Goal: Task Accomplishment & Management: Manage account settings

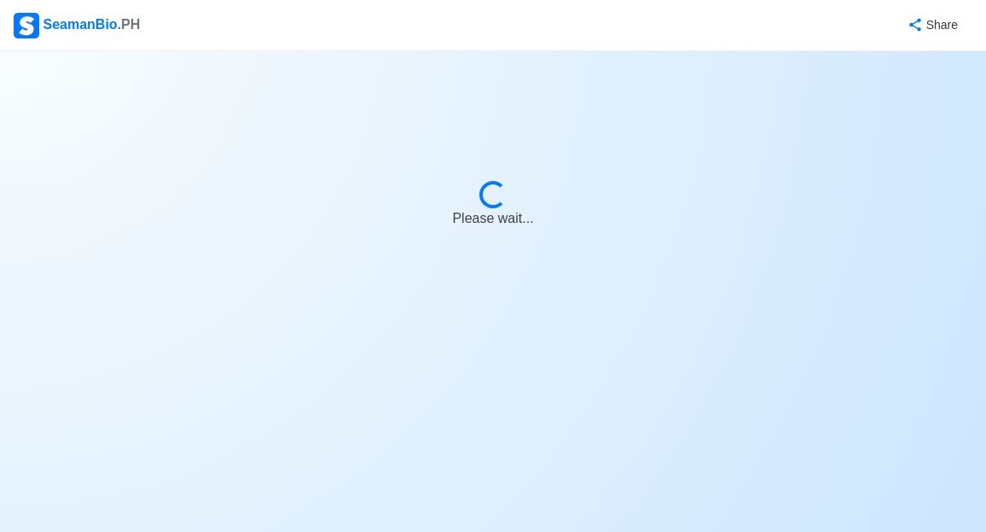
select select "[PERSON_NAME]"
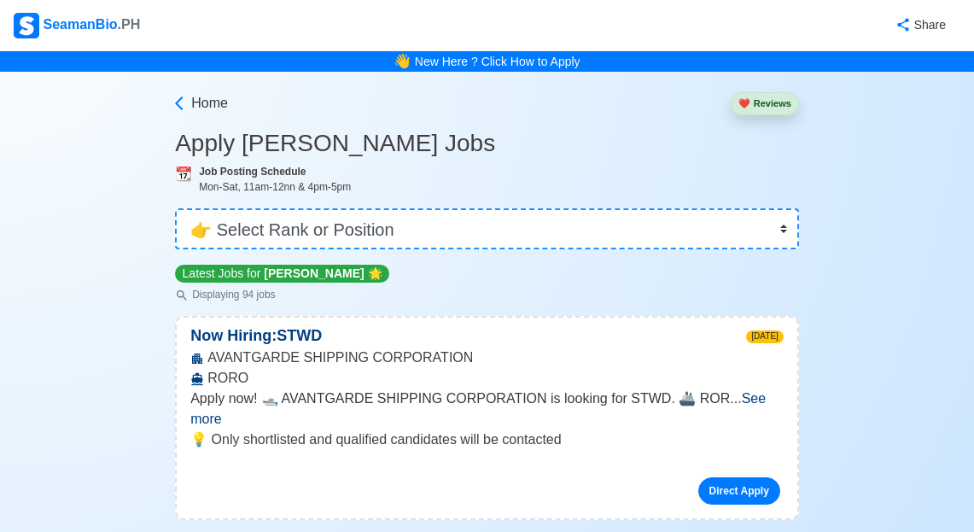
click at [103, 19] on div "SeamanBio .PH" at bounding box center [77, 26] width 126 height 26
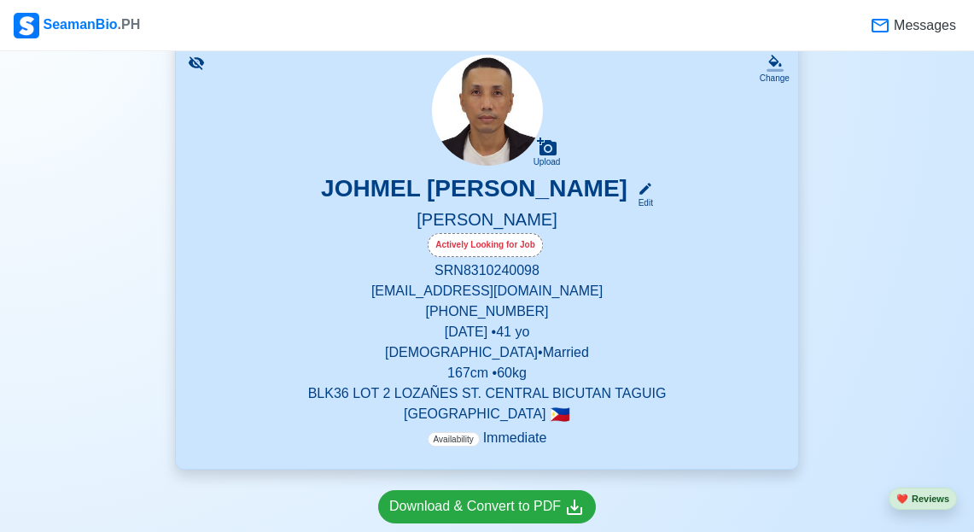
scroll to position [256, 0]
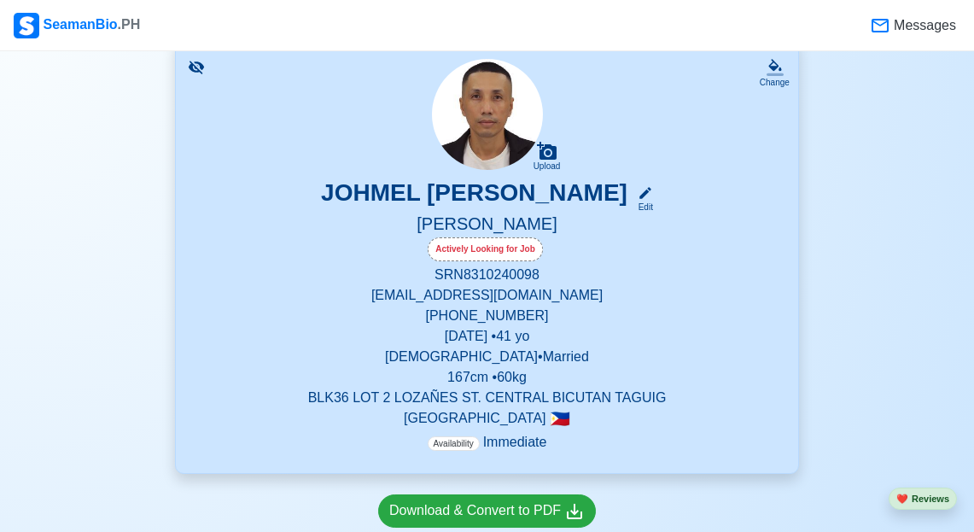
click at [483, 222] on h5 "[PERSON_NAME]" at bounding box center [486, 225] width 581 height 24
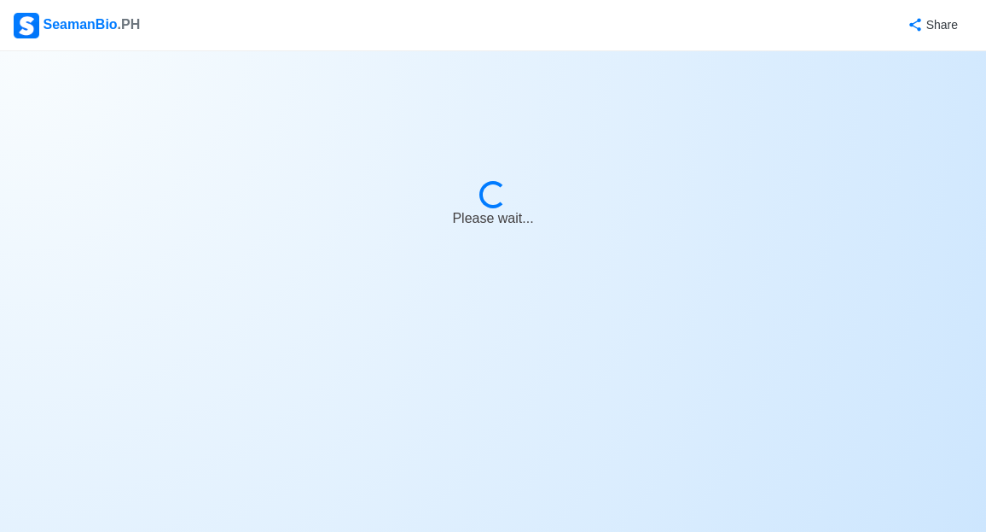
select select "Actively Looking for Job"
select select "Visible for Hiring"
select select "Married"
select select "[DEMOGRAPHIC_DATA]"
select select "PH"
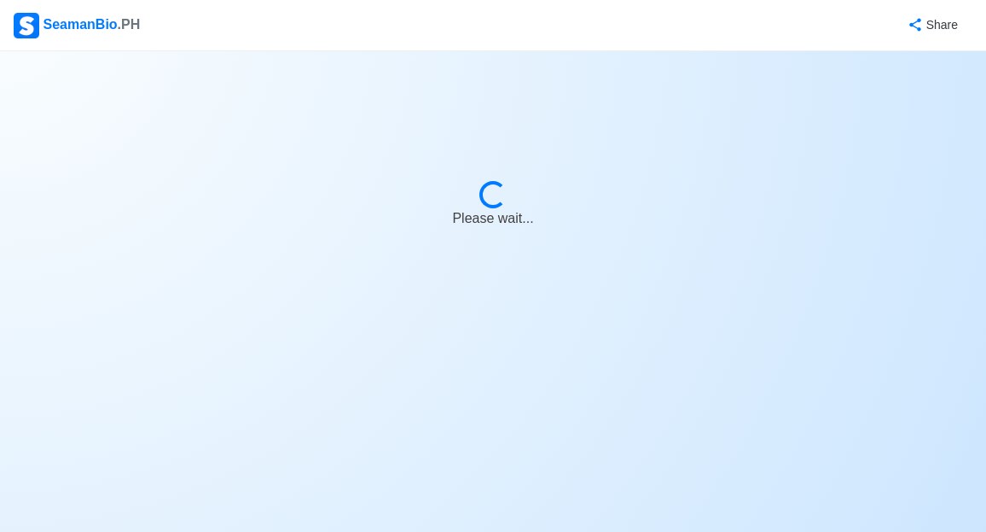
select select "4102416000000"
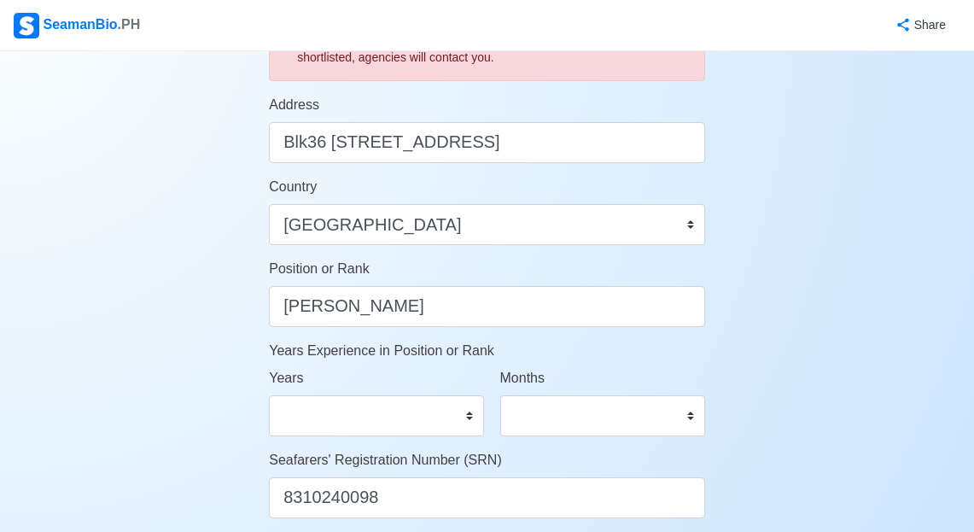
scroll to position [683, 0]
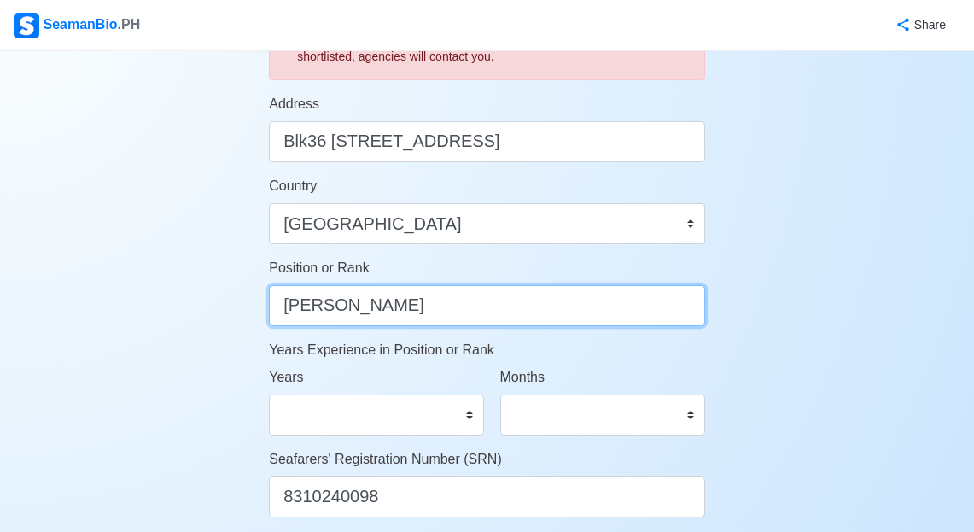
click at [388, 308] on input "[PERSON_NAME]" at bounding box center [487, 305] width 436 height 41
type input "M"
type input "Galley Utility"
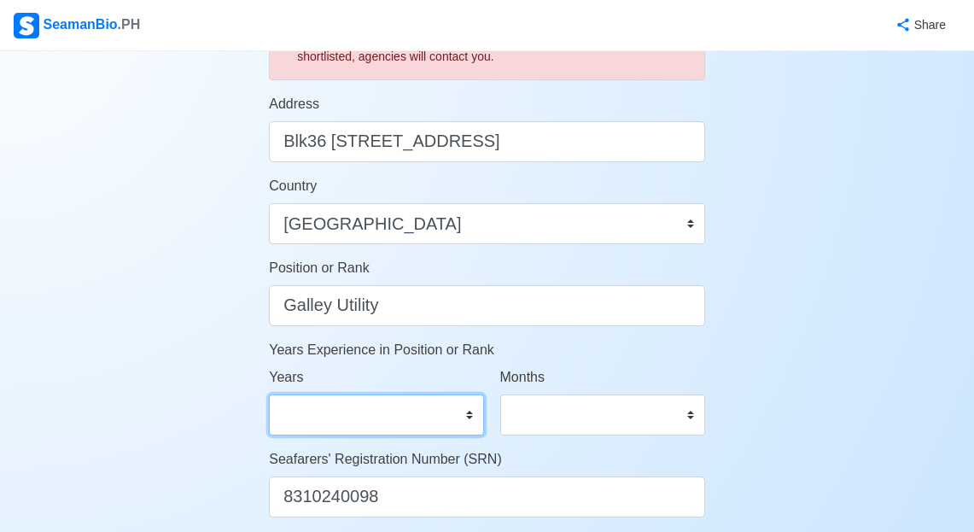
click at [463, 418] on select "0 1 2 3 4 5 6 7 8 9 10 11 12 13 14 15 16 17 18 19 20 21 22 23 24 25 26 27 28 29…" at bounding box center [376, 414] width 214 height 41
select select "0"
click at [269, 394] on select "0 1 2 3 4 5 6 7 8 9 10 11 12 13 14 15 16 17 18 19 20 21 22 23 24 25 26 27 28 29…" at bounding box center [376, 414] width 214 height 41
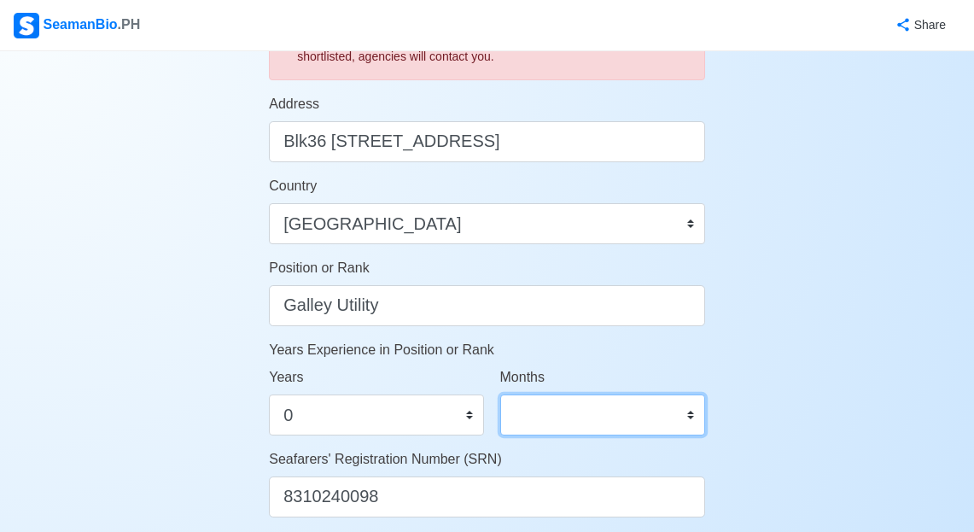
click at [643, 415] on select "0 1 2 3 4 5 6 7 8 9 10 11" at bounding box center [602, 414] width 205 height 41
select select "0"
click at [500, 394] on select "0 1 2 3 4 5 6 7 8 9 10 11" at bounding box center [602, 414] width 205 height 41
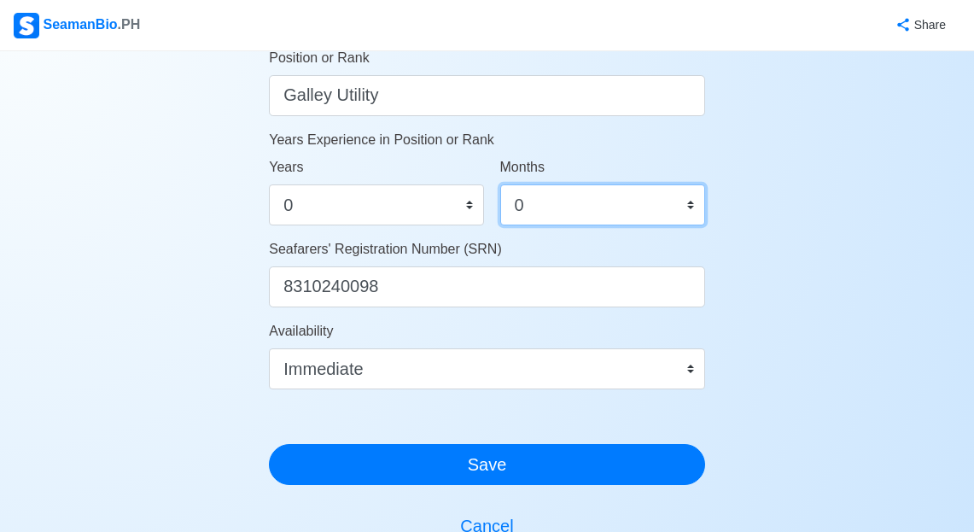
scroll to position [1024, 0]
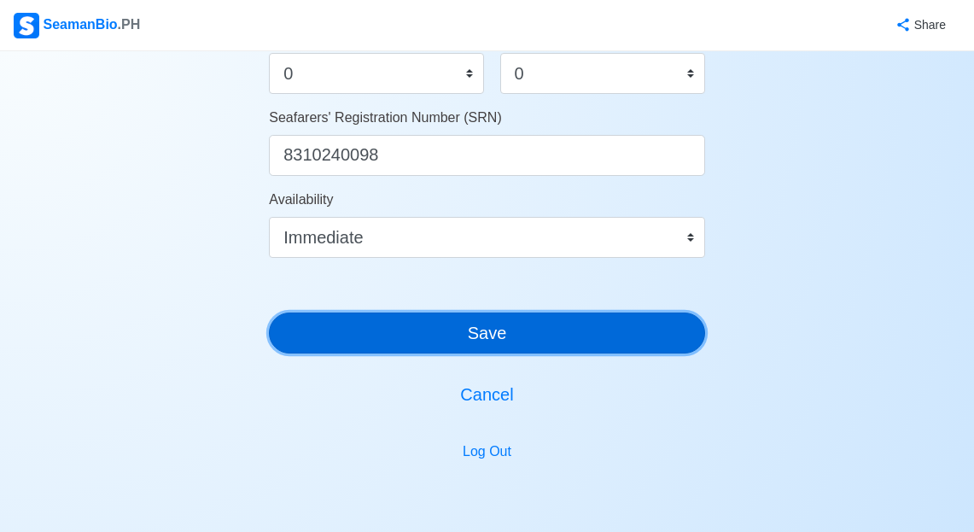
click at [590, 331] on button "Save" at bounding box center [487, 332] width 436 height 41
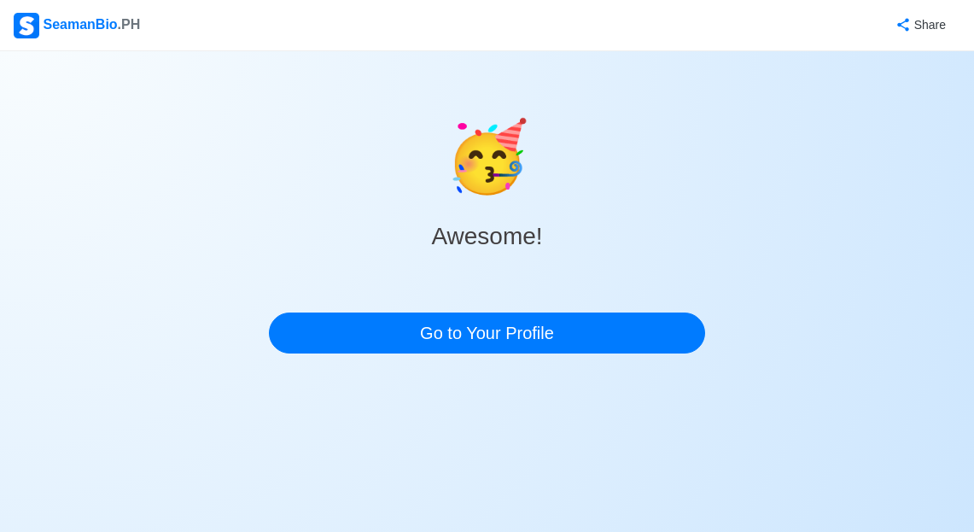
scroll to position [0, 0]
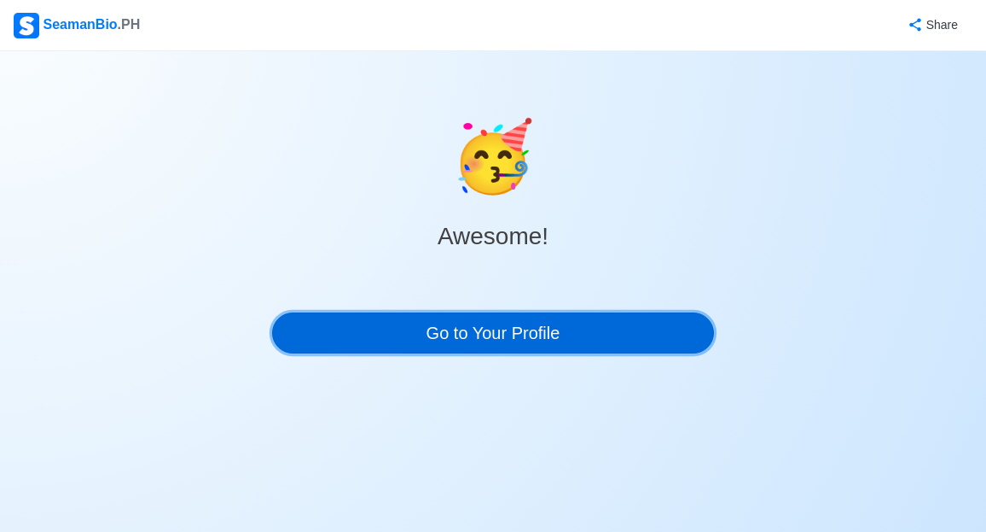
click at [598, 340] on link "Go to Your Profile" at bounding box center [493, 332] width 442 height 41
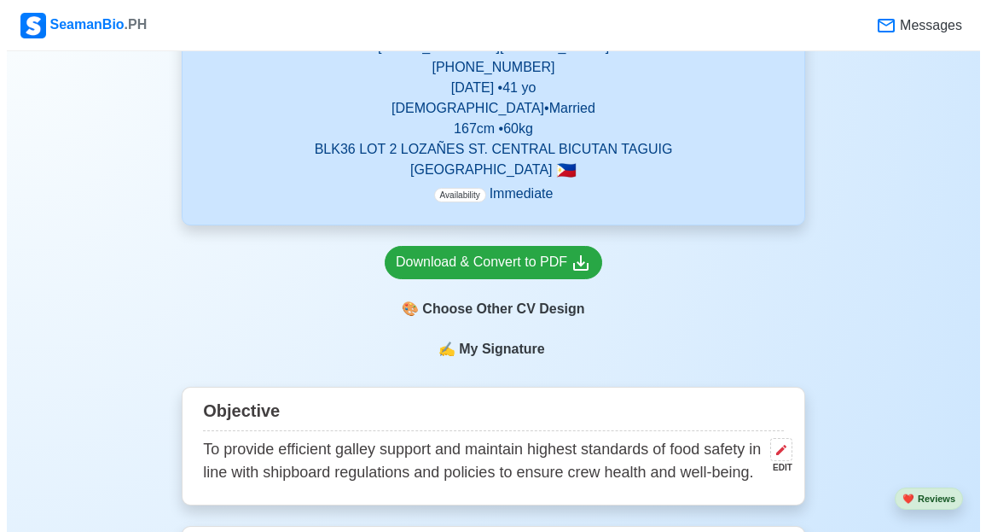
scroll to position [512, 0]
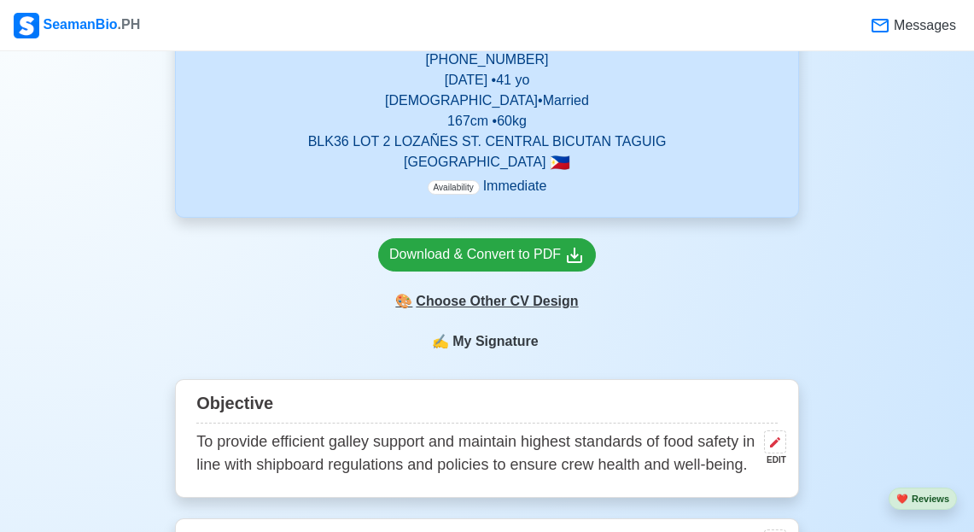
click at [518, 300] on div "🎨 Choose Other CV Design" at bounding box center [487, 301] width 218 height 32
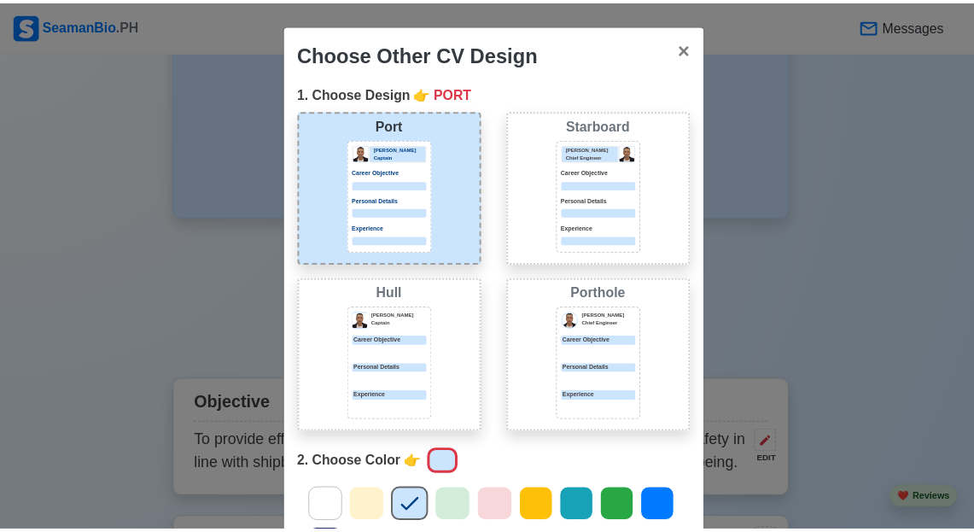
scroll to position [254, 0]
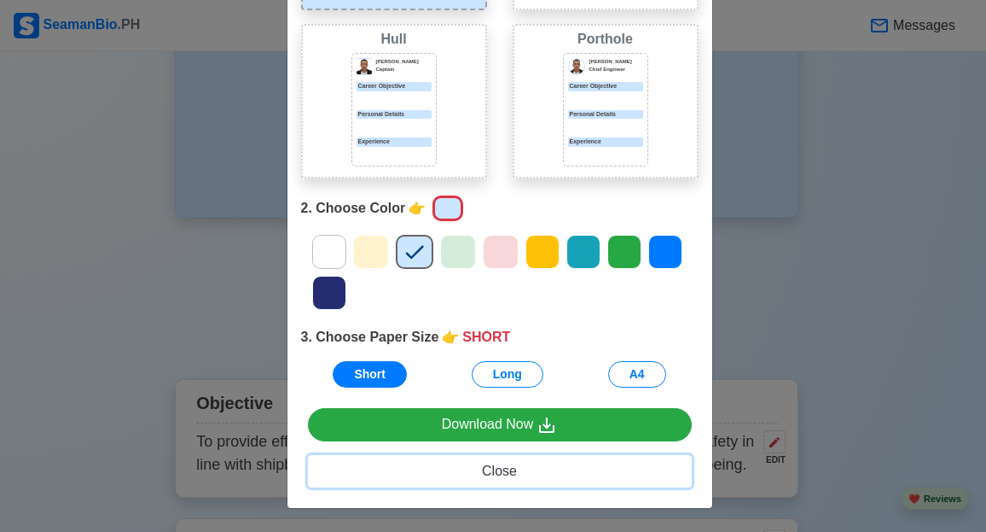
click at [491, 469] on span "Close" at bounding box center [499, 470] width 35 height 15
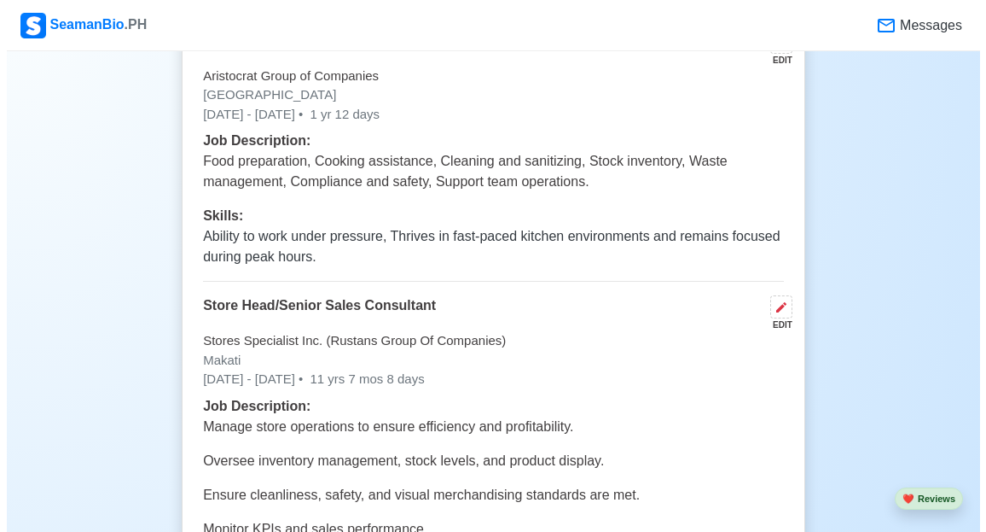
scroll to position [3157, 0]
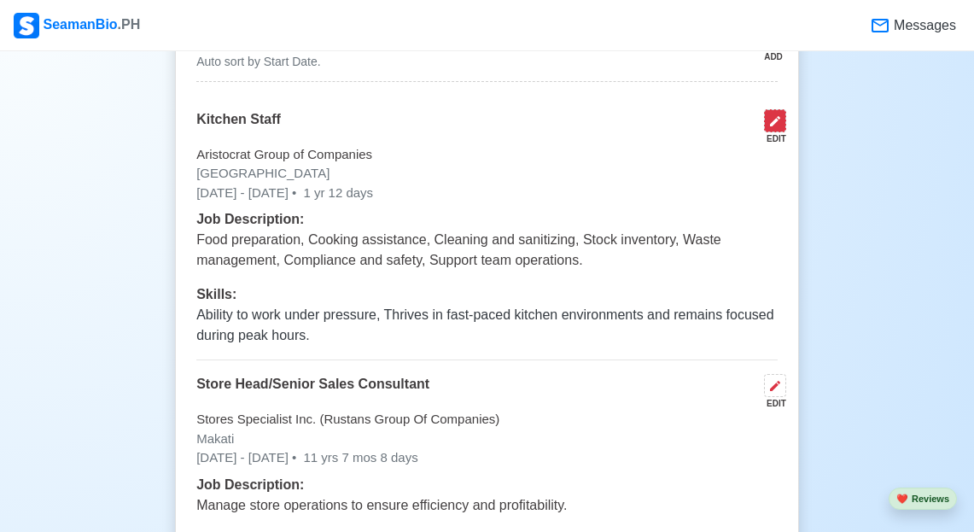
click at [765, 132] on button at bounding box center [775, 120] width 22 height 23
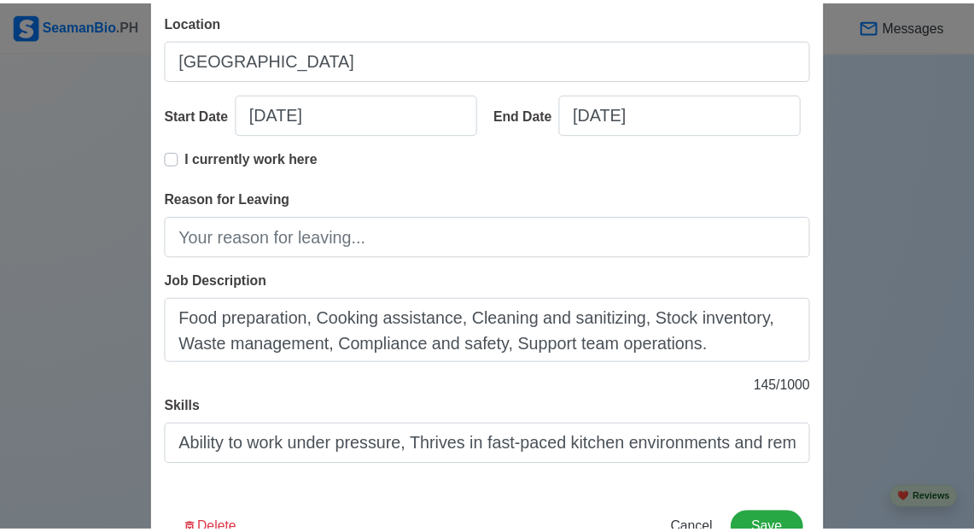
scroll to position [308, 0]
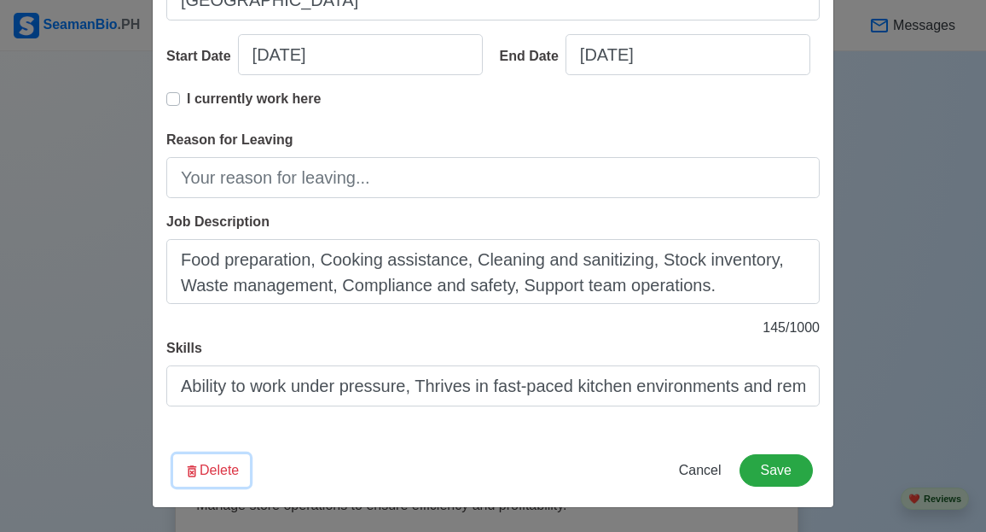
click at [201, 479] on button "Delete" at bounding box center [211, 470] width 77 height 32
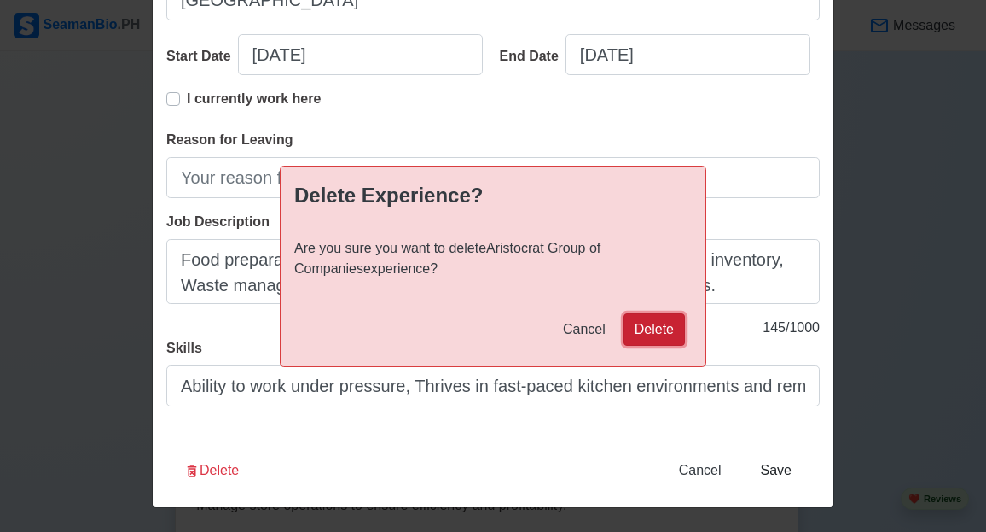
click at [671, 320] on button "Delete" at bounding box center [654, 329] width 61 height 32
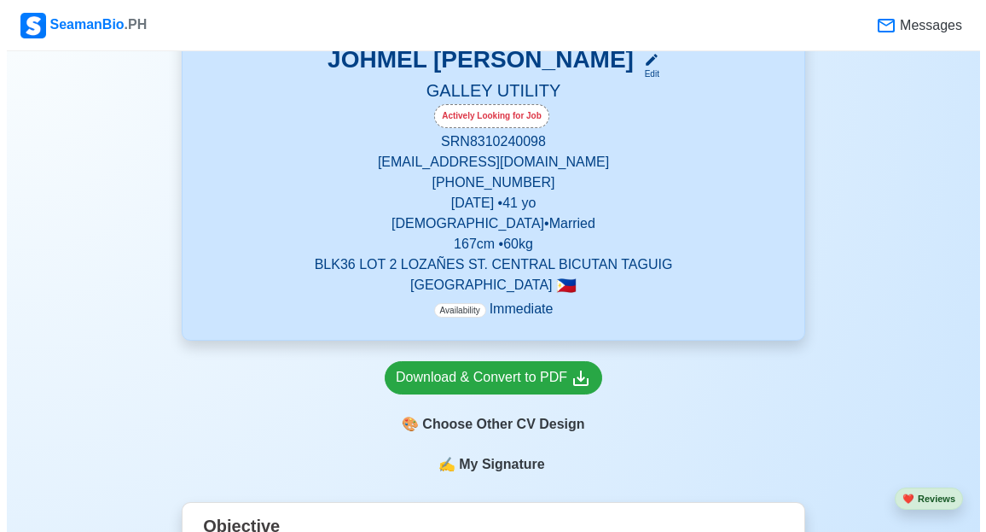
scroll to position [512, 0]
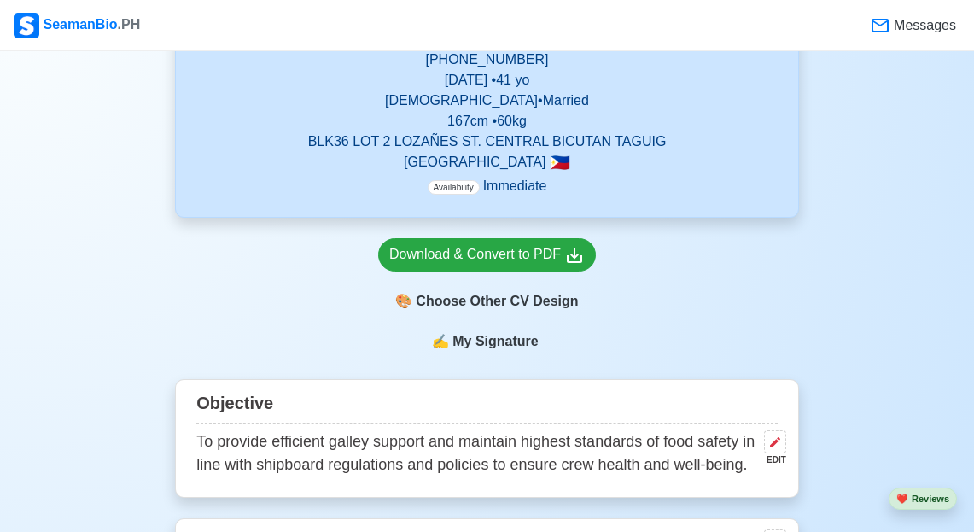
click at [515, 298] on div "🎨 Choose Other CV Design" at bounding box center [487, 301] width 218 height 32
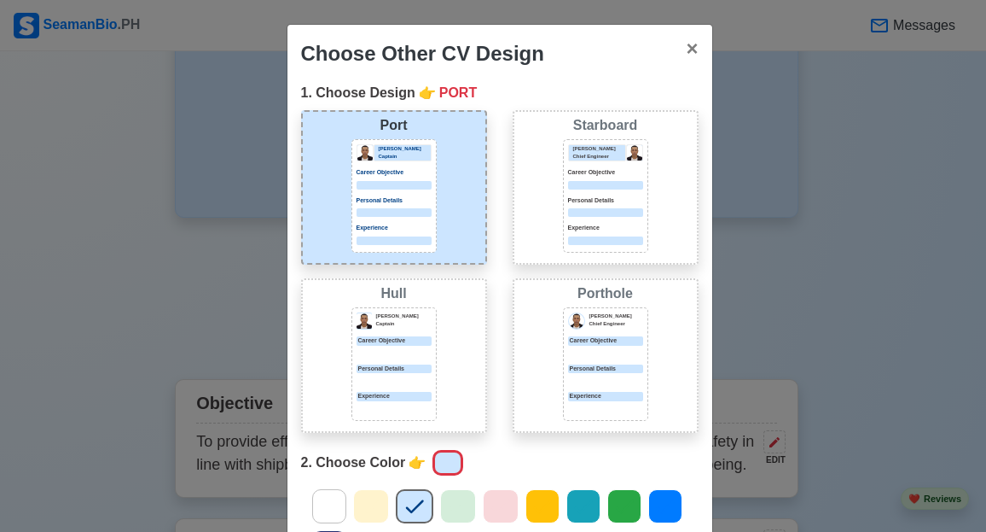
scroll to position [256, 0]
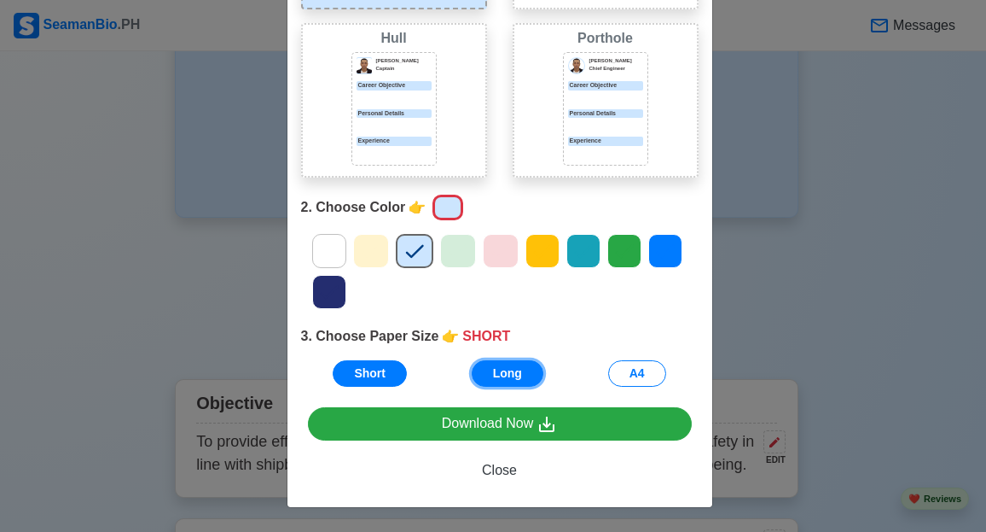
click at [509, 367] on button "Long" at bounding box center [508, 373] width 72 height 26
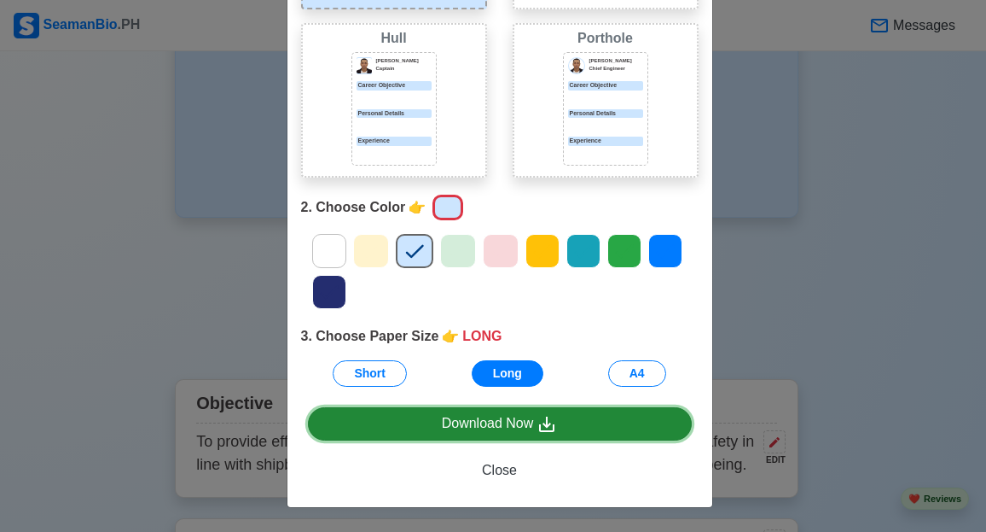
click at [487, 417] on div "Download Now" at bounding box center [500, 423] width 116 height 21
click at [497, 427] on div "Download Now" at bounding box center [500, 423] width 116 height 21
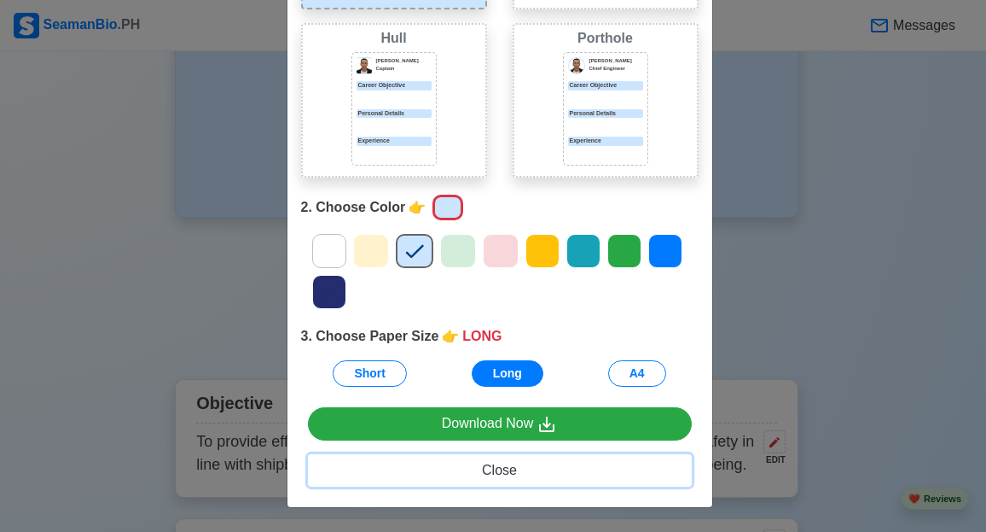
click at [528, 469] on button "Close" at bounding box center [500, 470] width 384 height 32
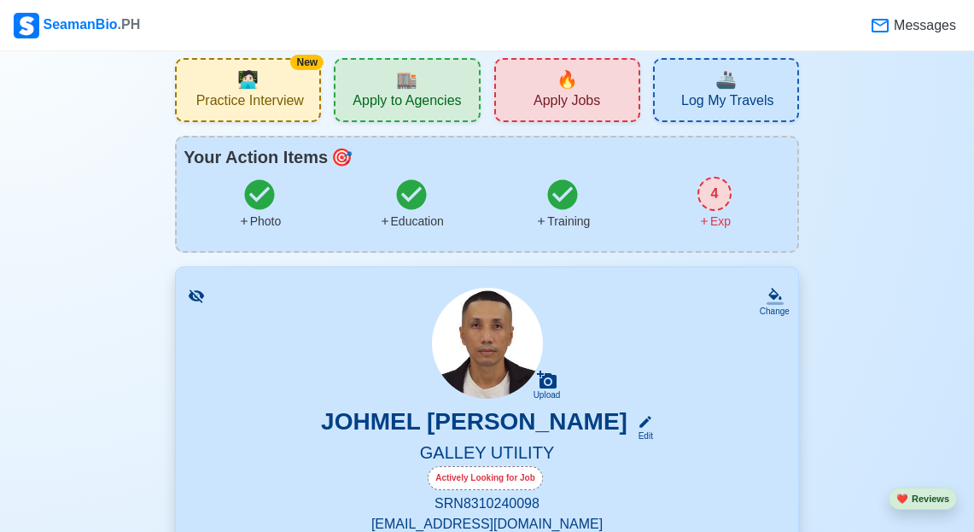
scroll to position [0, 0]
